Goal: Information Seeking & Learning: Learn about a topic

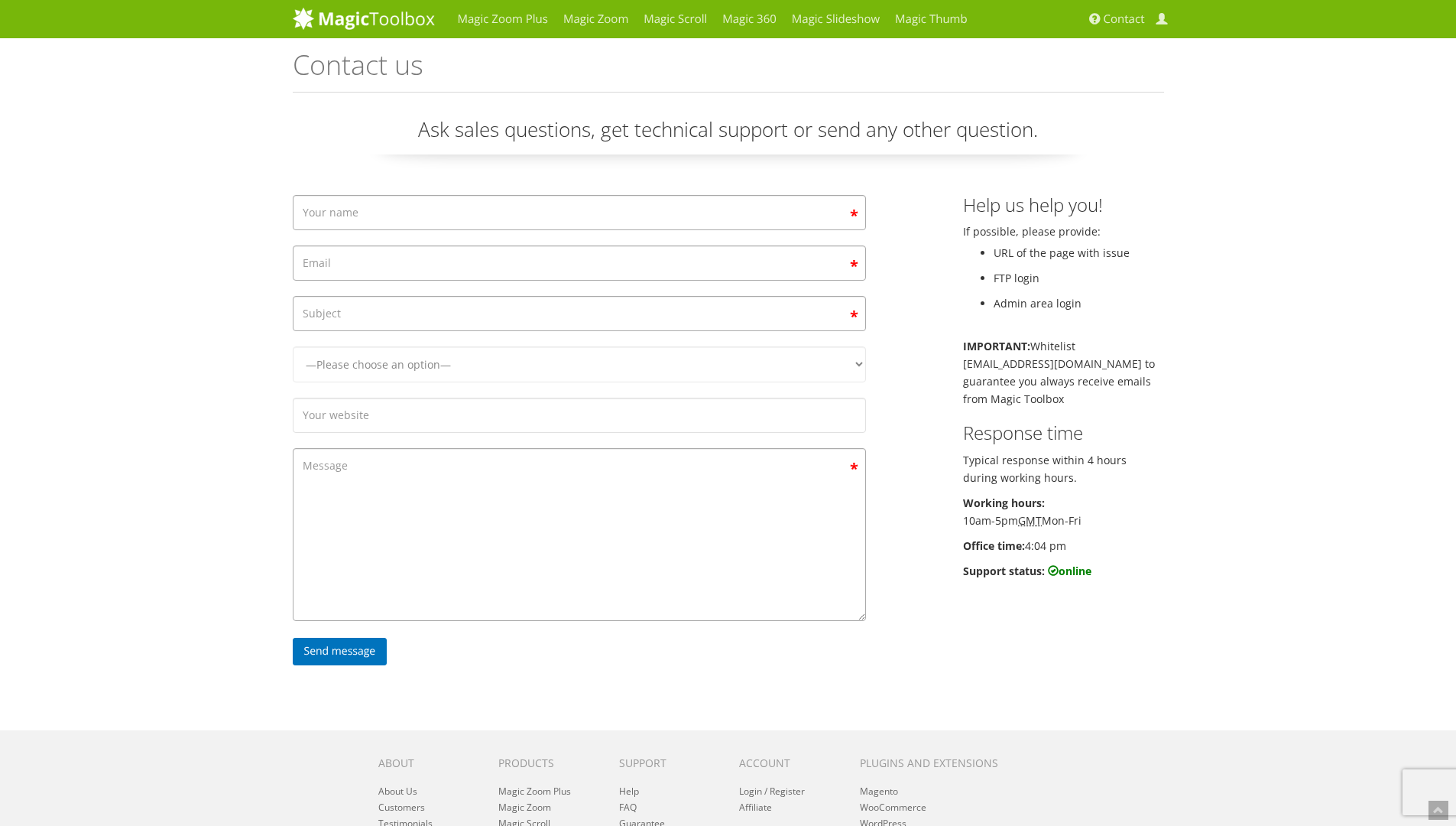
scroll to position [191, 0]
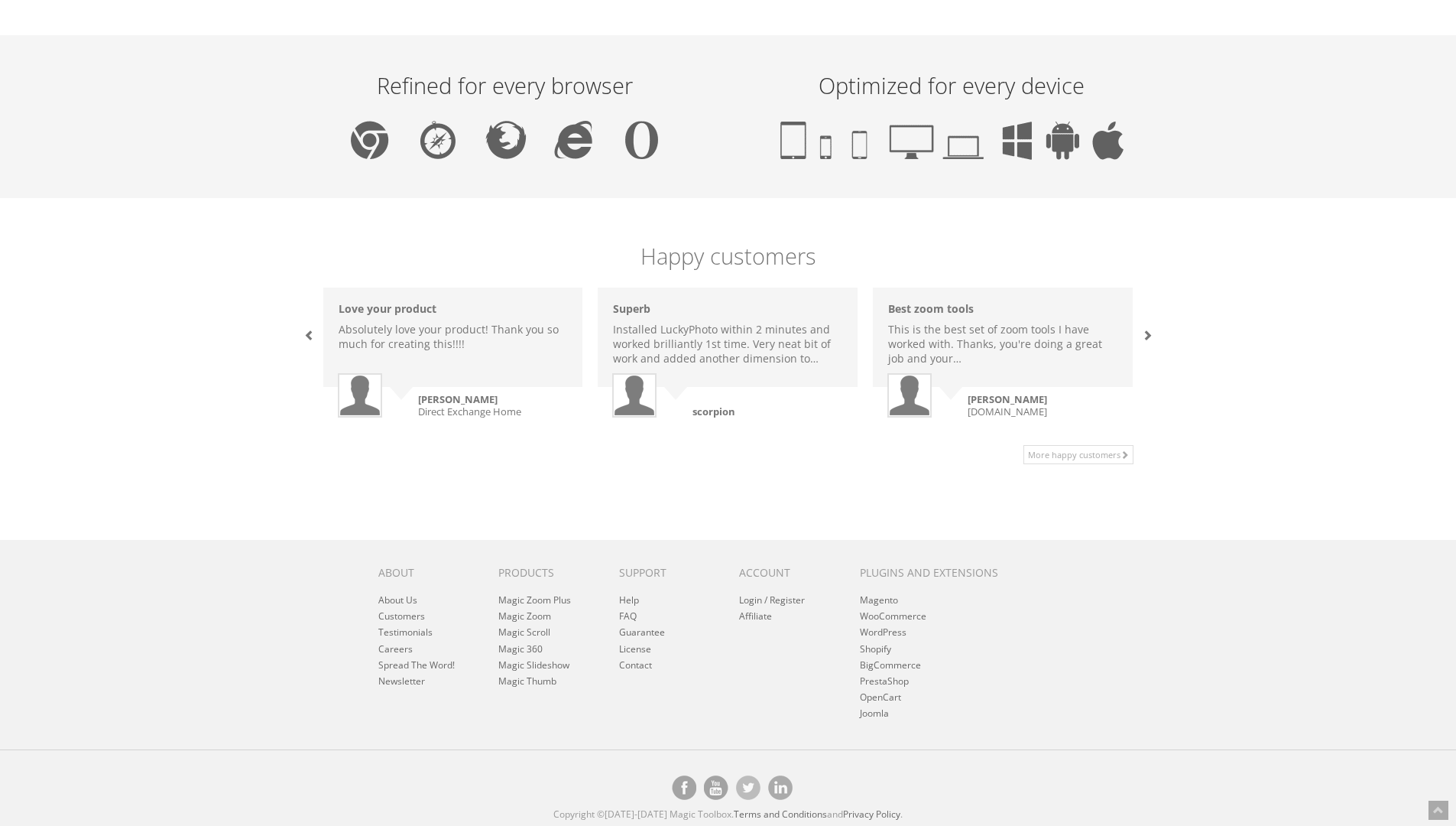
scroll to position [887, 0]
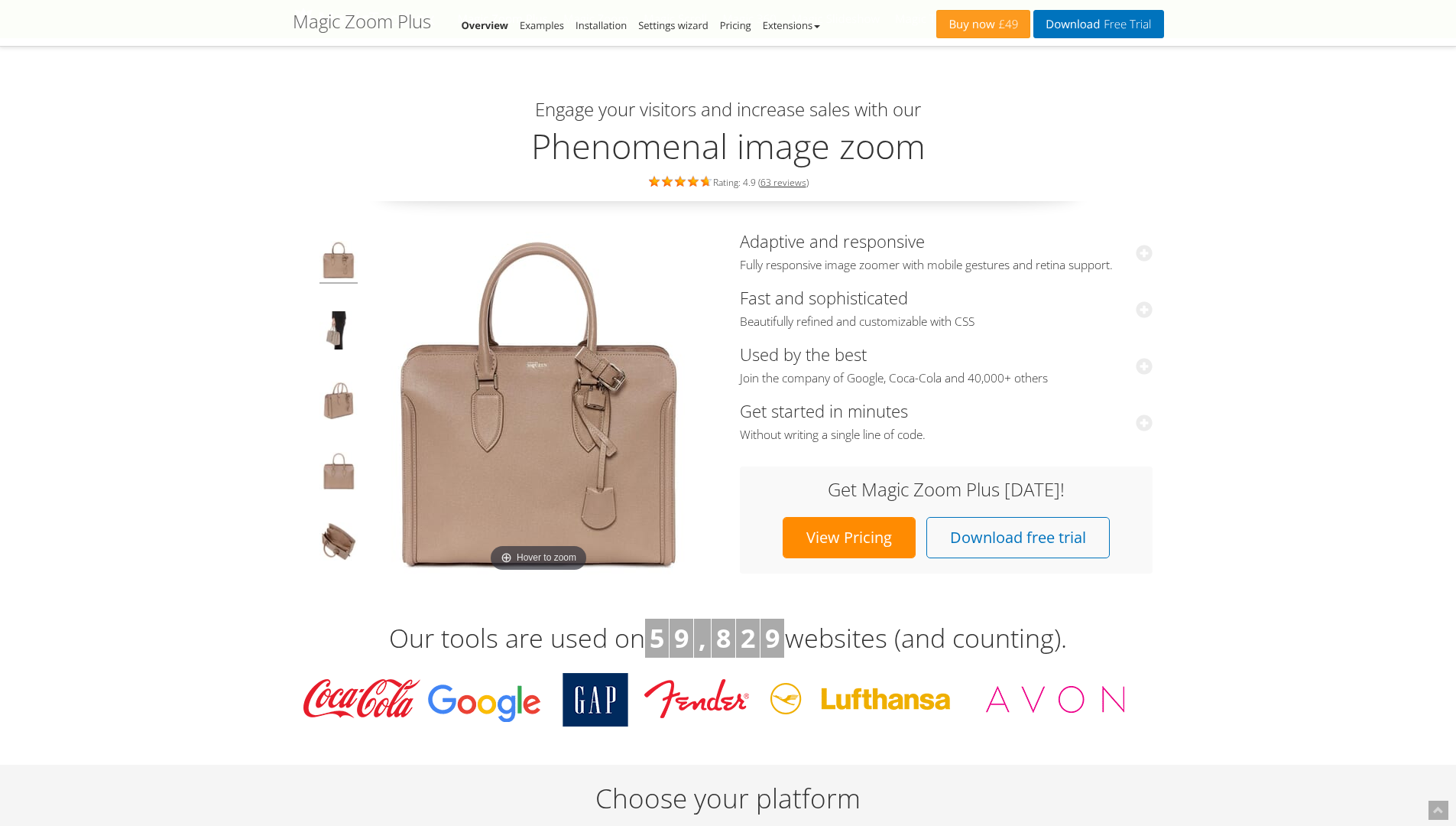
scroll to position [14870, 0]
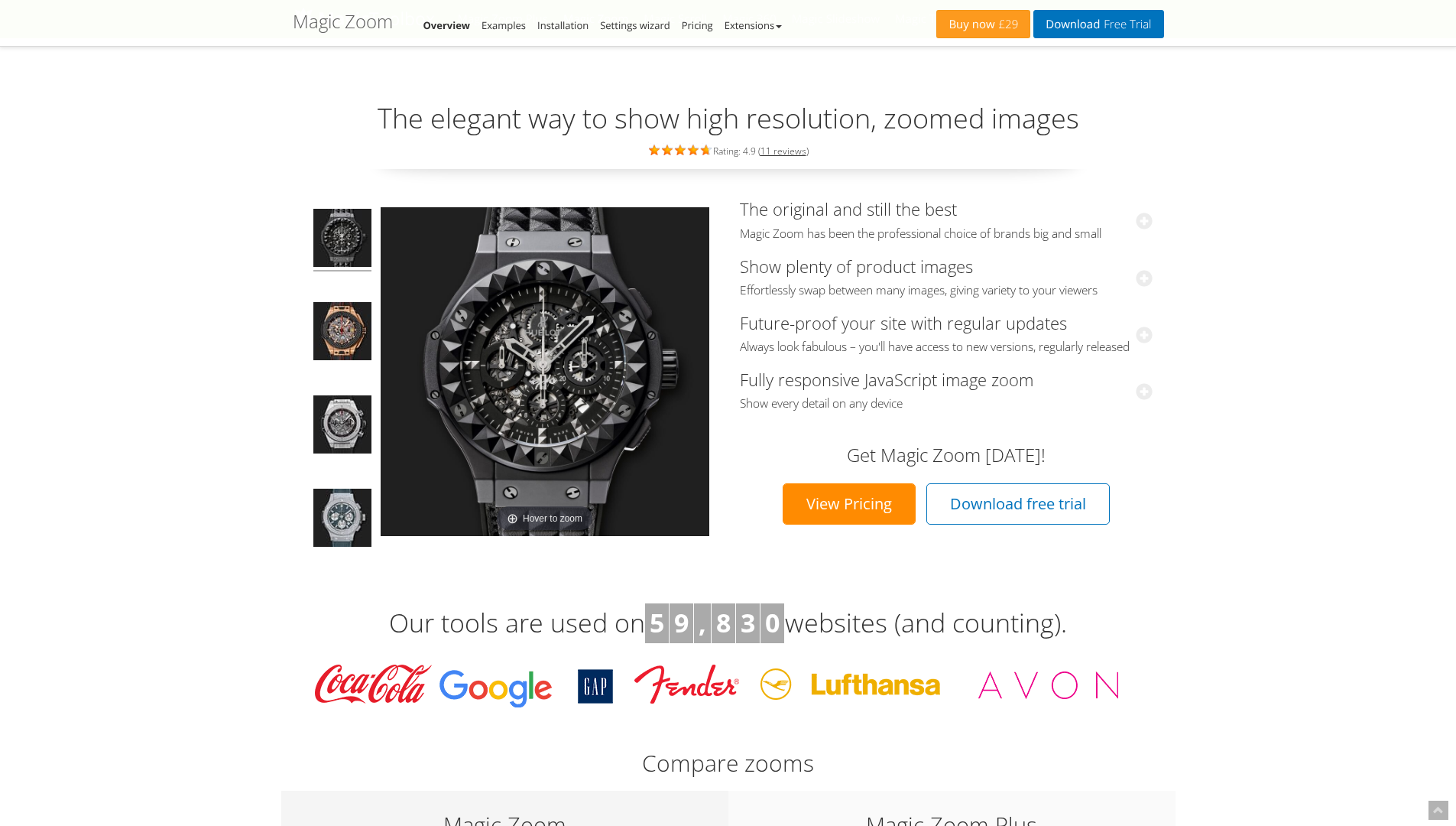
scroll to position [13096, 0]
